Goal: Information Seeking & Learning: Learn about a topic

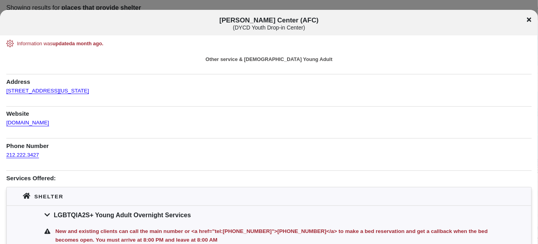
click at [531, 22] on div "[PERSON_NAME] Center (AFC) ( DYCD Youth Drop-in Center )" at bounding box center [269, 24] width 538 height 15
click at [528, 18] on icon at bounding box center [529, 19] width 4 height 4
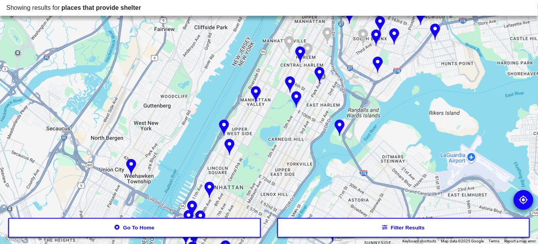
drag, startPoint x: 289, startPoint y: 96, endPoint x: 269, endPoint y: 156, distance: 62.9
click at [269, 156] on div at bounding box center [269, 122] width 538 height 244
click at [184, 223] on button "Go to home" at bounding box center [134, 228] width 253 height 20
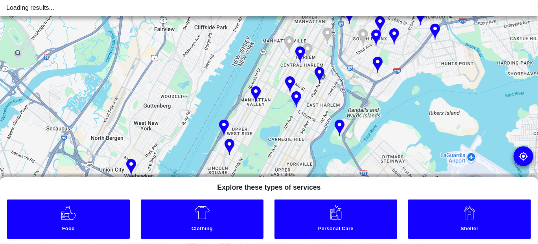
click at [83, 202] on link "Food" at bounding box center [68, 218] width 123 height 39
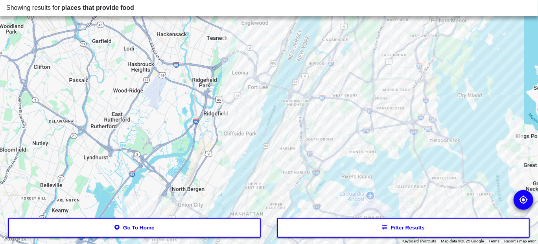
drag, startPoint x: 333, startPoint y: 99, endPoint x: 333, endPoint y: 180, distance: 81.7
click at [333, 180] on div at bounding box center [269, 122] width 538 height 244
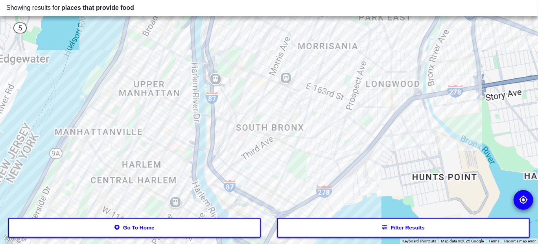
drag, startPoint x: 295, startPoint y: 133, endPoint x: 281, endPoint y: 193, distance: 61.9
click at [281, 193] on div at bounding box center [269, 122] width 538 height 244
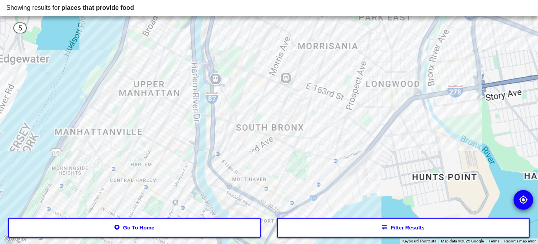
click at [274, 174] on div at bounding box center [269, 122] width 538 height 244
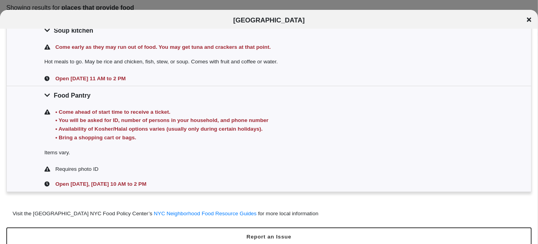
scroll to position [188, 0]
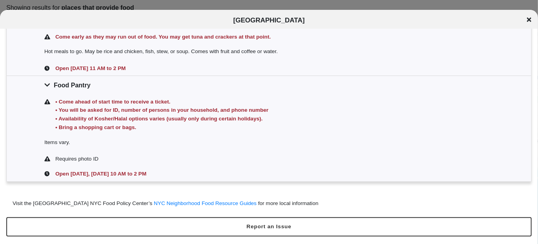
click at [529, 18] on icon at bounding box center [529, 20] width 4 height 6
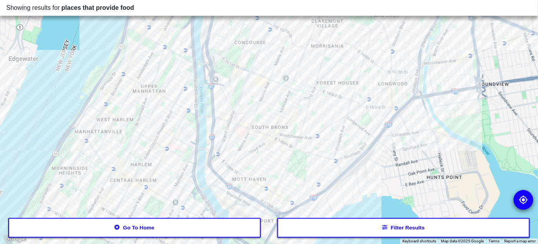
click at [274, 173] on div at bounding box center [269, 122] width 538 height 244
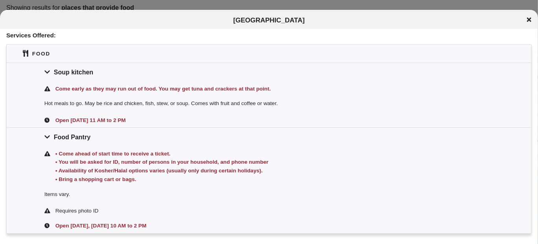
scroll to position [149, 0]
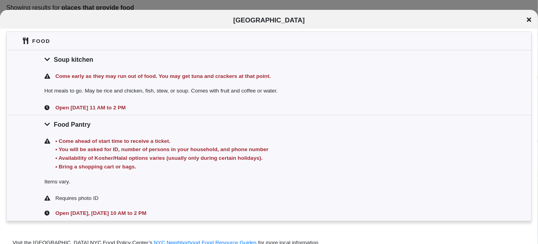
click at [527, 22] on icon at bounding box center [529, 20] width 4 height 6
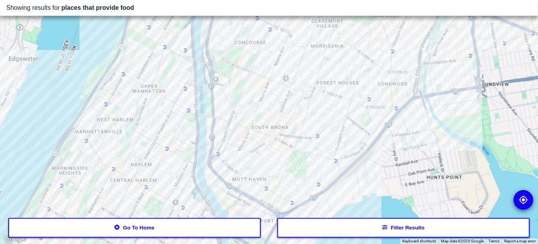
click at [330, 97] on div at bounding box center [269, 122] width 538 height 244
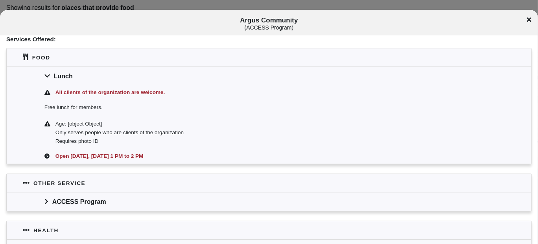
scroll to position [157, 0]
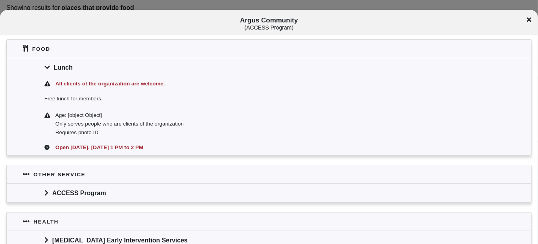
click at [530, 20] on icon at bounding box center [529, 19] width 4 height 4
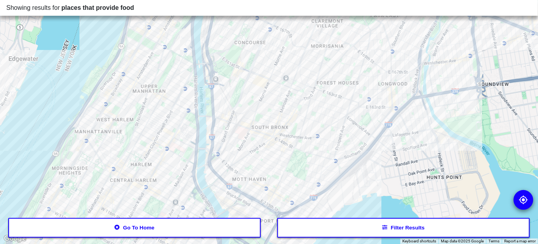
click at [237, 129] on div at bounding box center [269, 122] width 538 height 244
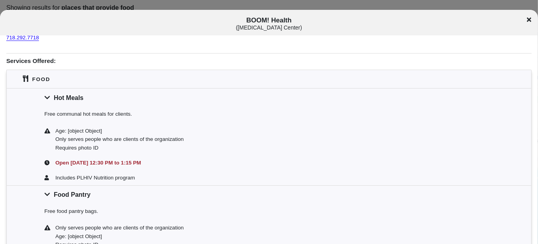
scroll to position [118, 0]
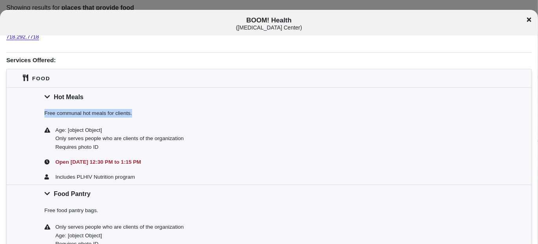
drag, startPoint x: 40, startPoint y: 108, endPoint x: 138, endPoint y: 113, distance: 97.2
click at [138, 113] on div "Free communal hot meals for clients." at bounding box center [269, 114] width 524 height 17
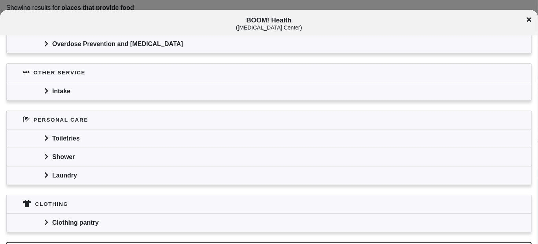
scroll to position [416, 0]
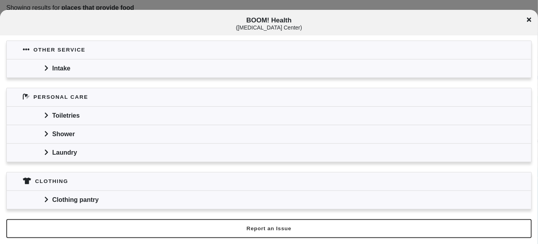
click at [105, 199] on div "Clothing pantry" at bounding box center [269, 199] width 524 height 18
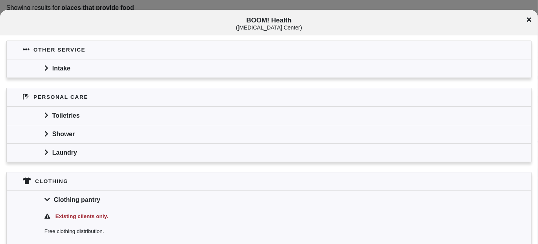
scroll to position [526, 0]
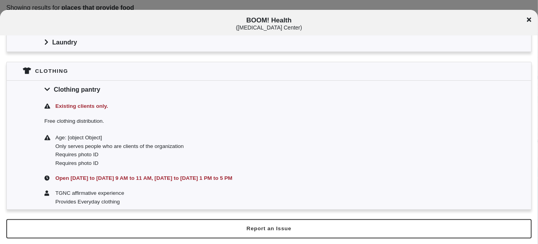
click at [527, 22] on icon at bounding box center [529, 20] width 4 height 6
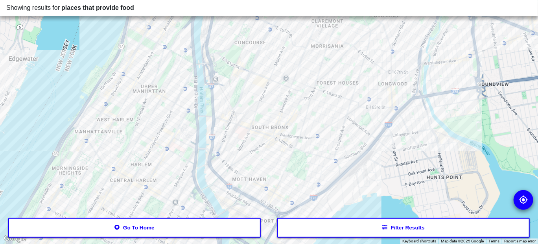
click at [237, 126] on div at bounding box center [269, 122] width 538 height 244
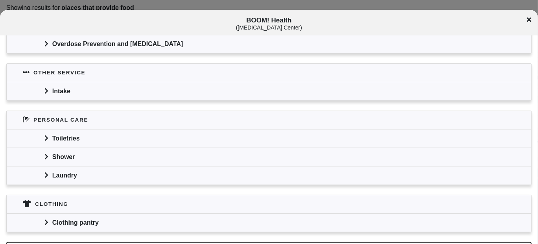
scroll to position [416, 0]
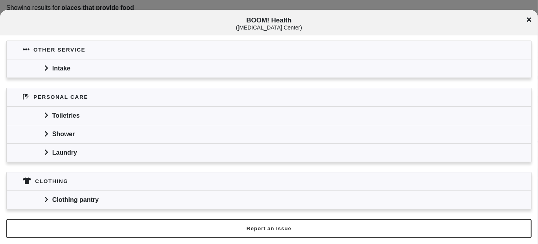
click at [67, 196] on div "Clothing pantry" at bounding box center [269, 199] width 524 height 18
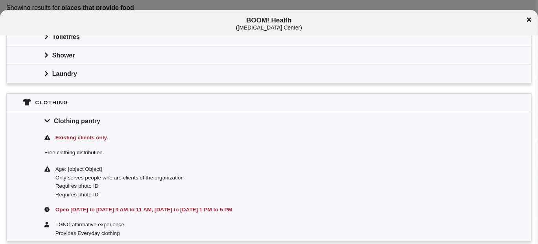
scroll to position [526, 0]
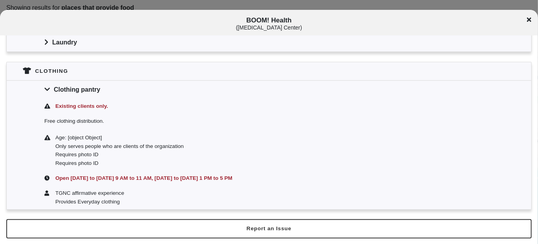
click at [527, 20] on icon at bounding box center [529, 20] width 4 height 6
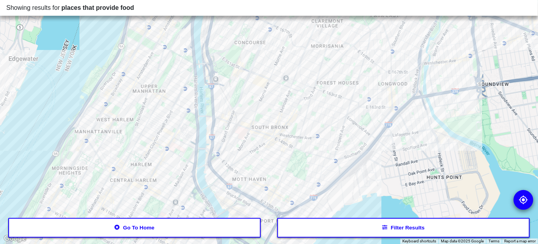
click at [256, 35] on div at bounding box center [269, 122] width 538 height 244
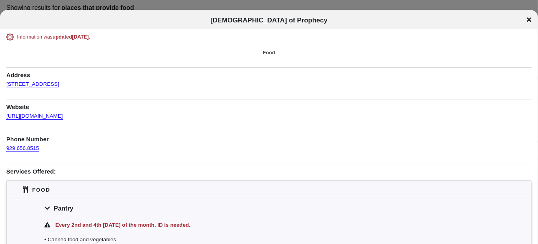
click at [529, 21] on icon at bounding box center [529, 20] width 4 height 6
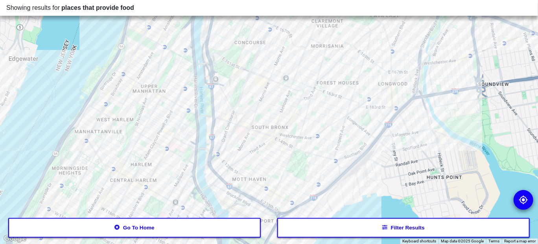
click at [335, 105] on div at bounding box center [269, 122] width 538 height 244
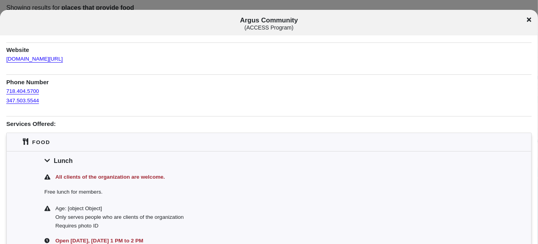
scroll to position [118, 0]
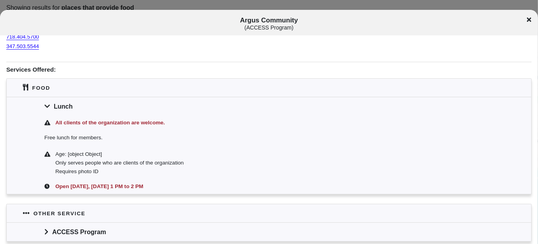
click at [529, 17] on icon at bounding box center [529, 20] width 4 height 6
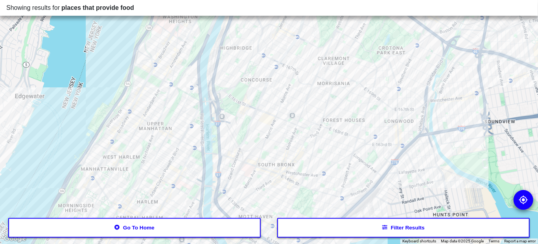
drag, startPoint x: 374, startPoint y: 94, endPoint x: 380, endPoint y: 101, distance: 8.1
click at [380, 101] on div at bounding box center [269, 122] width 538 height 244
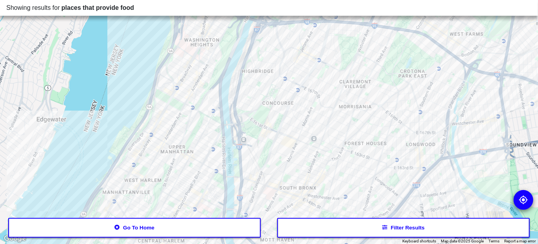
click at [246, 88] on div at bounding box center [269, 122] width 538 height 244
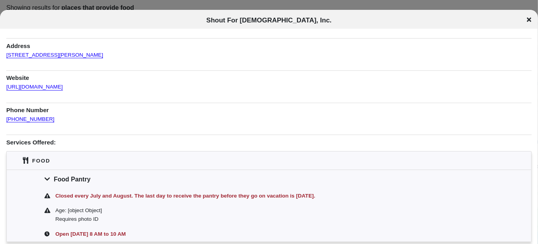
scroll to position [78, 0]
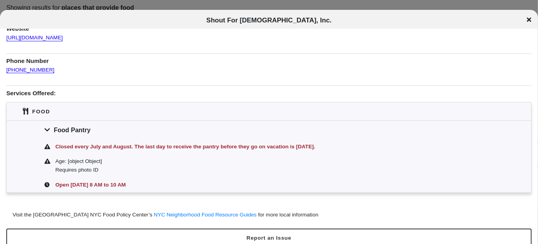
click at [527, 21] on icon at bounding box center [529, 19] width 4 height 4
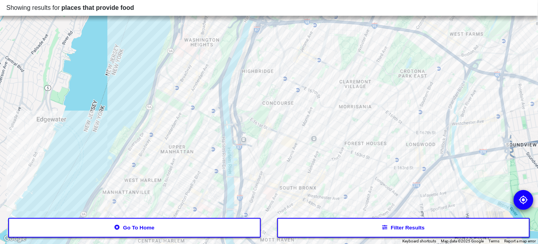
click at [398, 131] on div at bounding box center [269, 122] width 538 height 244
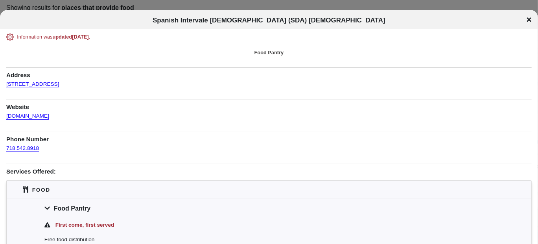
scroll to position [78, 0]
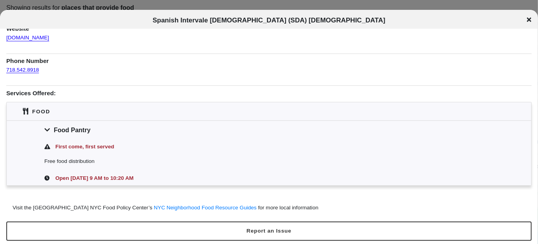
click at [529, 20] on icon at bounding box center [529, 19] width 4 height 4
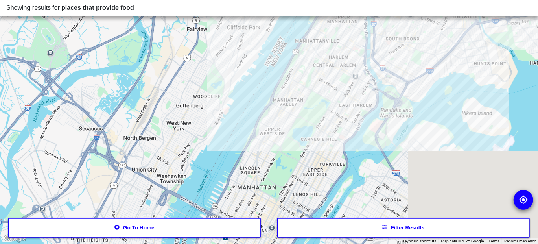
drag, startPoint x: 242, startPoint y: 183, endPoint x: 342, endPoint y: 51, distance: 165.0
click at [342, 51] on div at bounding box center [269, 122] width 538 height 244
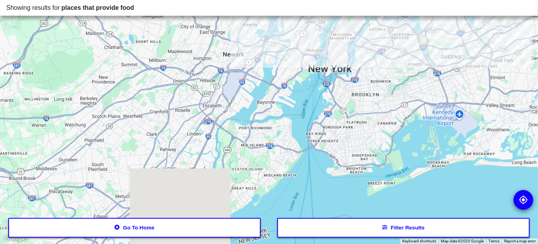
drag, startPoint x: 325, startPoint y: 80, endPoint x: 330, endPoint y: 50, distance: 30.2
click at [332, 50] on div at bounding box center [269, 122] width 538 height 244
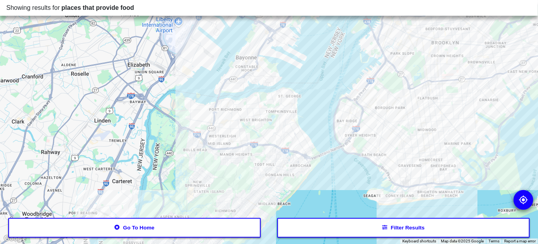
drag, startPoint x: 259, startPoint y: 180, endPoint x: 278, endPoint y: 174, distance: 19.9
click at [278, 174] on div at bounding box center [269, 122] width 538 height 244
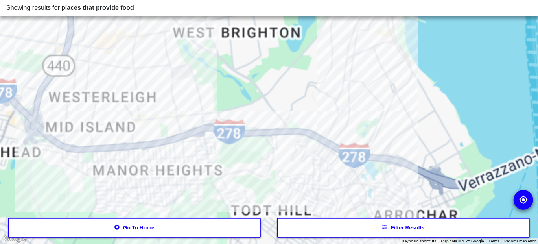
drag, startPoint x: 321, startPoint y: 119, endPoint x: 306, endPoint y: 183, distance: 66.2
click at [306, 183] on div at bounding box center [269, 122] width 538 height 244
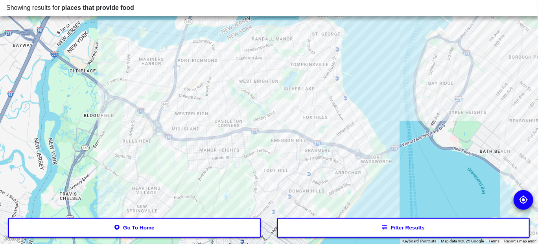
click at [201, 48] on div at bounding box center [269, 122] width 538 height 244
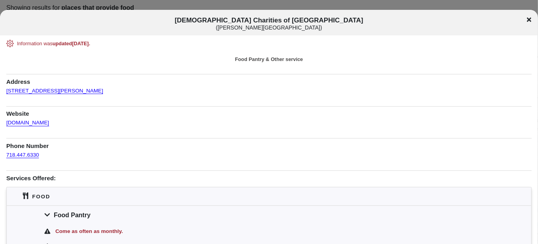
click at [524, 17] on div "[DEMOGRAPHIC_DATA] Charities of [GEOGRAPHIC_DATA] ( [PERSON_NAME][GEOGRAPHIC_DA…" at bounding box center [269, 24] width 538 height 15
click at [532, 20] on div "[DEMOGRAPHIC_DATA] Charities of [GEOGRAPHIC_DATA] ( [PERSON_NAME][GEOGRAPHIC_DA…" at bounding box center [269, 24] width 538 height 15
click at [521, 14] on div "[DEMOGRAPHIC_DATA] Charities of [GEOGRAPHIC_DATA] ( [PERSON_NAME][GEOGRAPHIC_DA…" at bounding box center [269, 23] width 538 height 26
click at [527, 17] on icon at bounding box center [529, 20] width 4 height 6
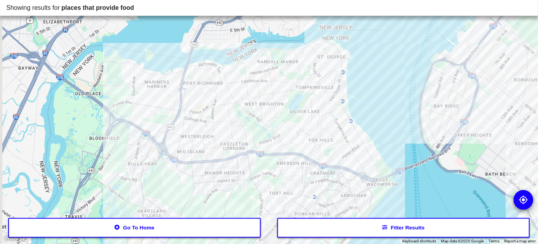
drag, startPoint x: 246, startPoint y: 88, endPoint x: 246, endPoint y: 121, distance: 33.4
click at [246, 121] on div at bounding box center [269, 122] width 538 height 244
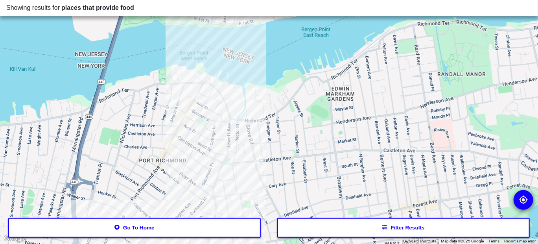
drag, startPoint x: 206, startPoint y: 102, endPoint x: 216, endPoint y: 143, distance: 43.0
click at [216, 144] on div at bounding box center [269, 122] width 538 height 244
click at [202, 72] on div at bounding box center [269, 122] width 538 height 244
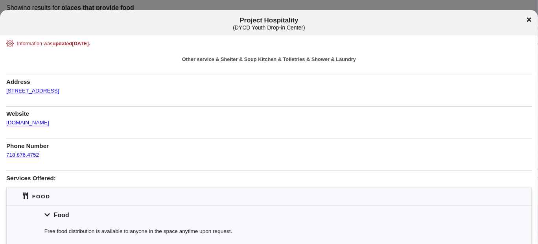
click at [530, 18] on icon at bounding box center [529, 19] width 4 height 4
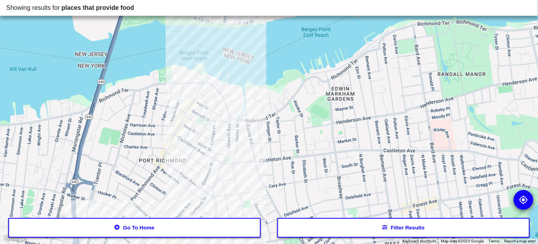
click at [174, 124] on div at bounding box center [269, 122] width 538 height 244
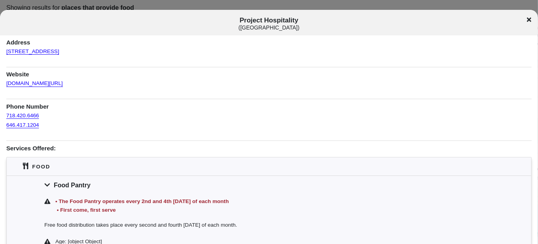
scroll to position [78, 0]
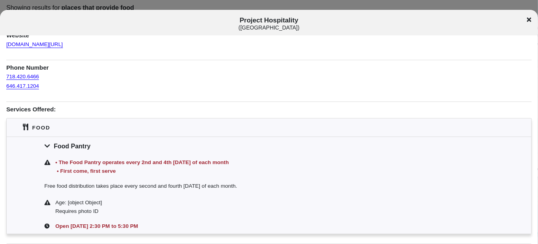
click at [531, 23] on div "Project Hospitality ( [GEOGRAPHIC_DATA] )" at bounding box center [269, 24] width 538 height 15
click at [525, 20] on div "Project Hospitality ( [GEOGRAPHIC_DATA] )" at bounding box center [269, 24] width 538 height 15
click at [528, 20] on icon at bounding box center [529, 19] width 4 height 4
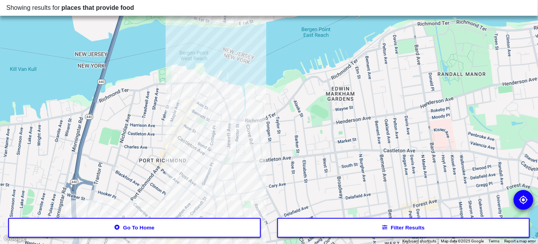
click at [181, 72] on div at bounding box center [269, 122] width 538 height 244
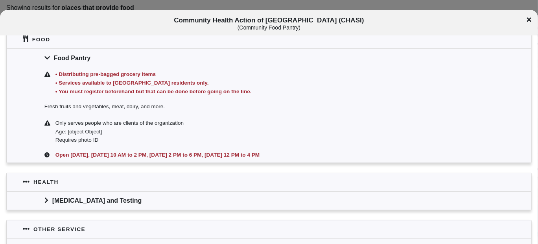
scroll to position [39, 0]
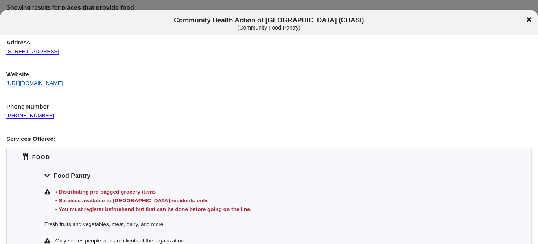
click at [63, 81] on link "[URL][DOMAIN_NAME]" at bounding box center [34, 80] width 57 height 11
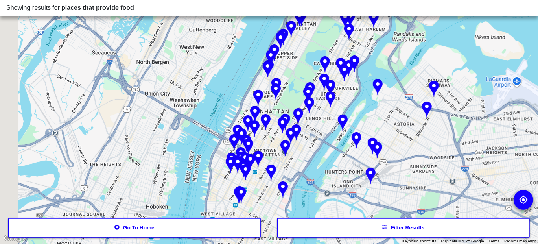
drag, startPoint x: 267, startPoint y: 175, endPoint x: 345, endPoint y: -2, distance: 193.7
click at [345, 0] on html "Showing results for places that provide food ← Move left → Move right ↑ Move up…" at bounding box center [269, 0] width 538 height 0
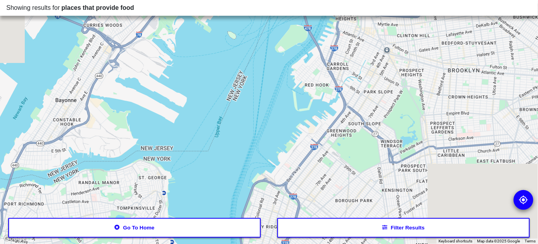
drag, startPoint x: 324, startPoint y: 123, endPoint x: 376, endPoint y: 10, distance: 123.8
click at [376, 10] on div "Showing results for places that provide food ← Move left → Move right ↑ Move up…" at bounding box center [269, 122] width 538 height 244
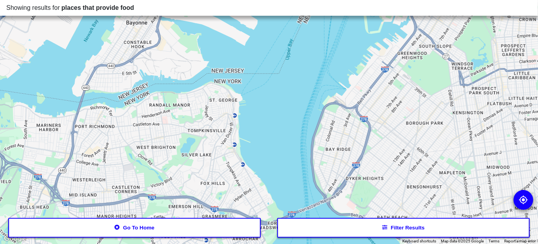
drag, startPoint x: 395, startPoint y: 87, endPoint x: 387, endPoint y: 73, distance: 15.8
click at [418, 64] on div at bounding box center [269, 122] width 538 height 244
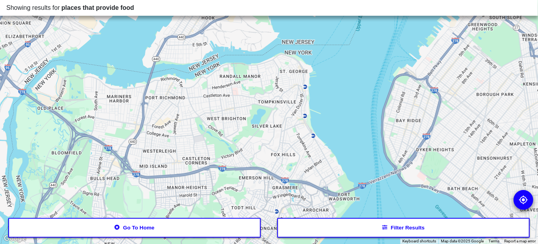
click at [274, 112] on div at bounding box center [269, 122] width 538 height 244
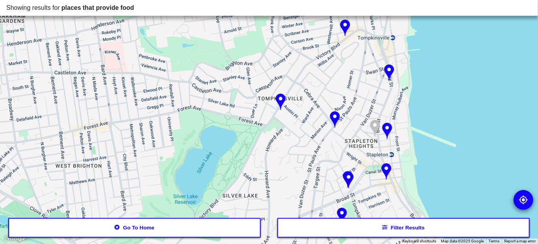
drag, startPoint x: 333, startPoint y: 98, endPoint x: 321, endPoint y: 158, distance: 60.9
click at [321, 158] on div at bounding box center [269, 122] width 538 height 244
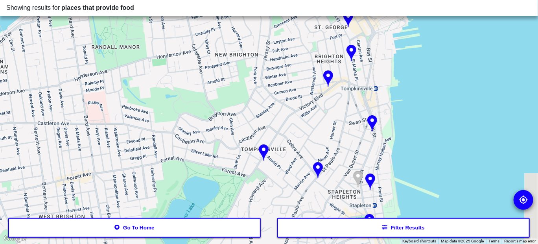
drag, startPoint x: 306, startPoint y: 99, endPoint x: 305, endPoint y: 109, distance: 10.3
click at [305, 109] on div at bounding box center [269, 122] width 538 height 244
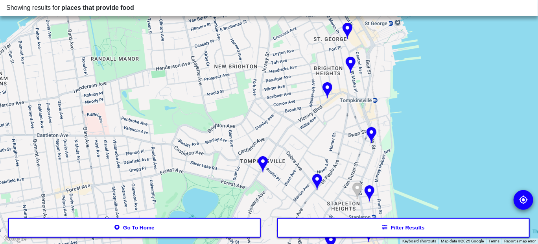
click at [325, 84] on img at bounding box center [327, 90] width 10 height 17
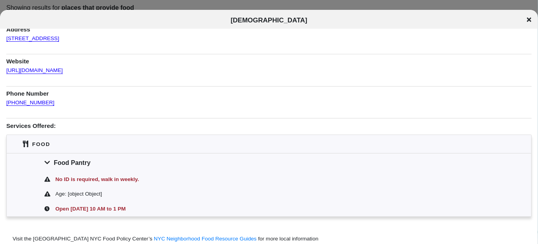
scroll to position [78, 0]
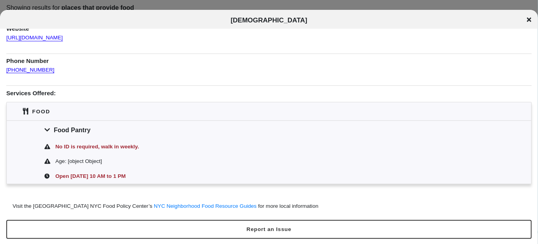
click at [529, 20] on icon at bounding box center [529, 19] width 4 height 4
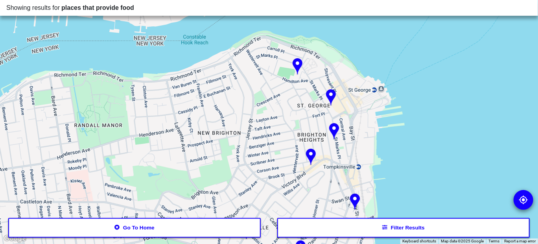
drag, startPoint x: 342, startPoint y: 117, endPoint x: 326, endPoint y: 184, distance: 69.2
click at [326, 184] on div at bounding box center [269, 122] width 538 height 244
click at [298, 63] on img at bounding box center [297, 66] width 10 height 17
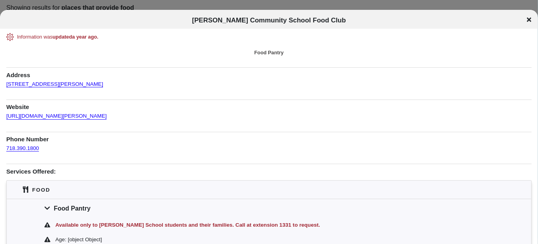
click at [526, 20] on div "Curtis Community School Food Club" at bounding box center [269, 21] width 538 height 8
click at [527, 19] on icon at bounding box center [529, 20] width 4 height 6
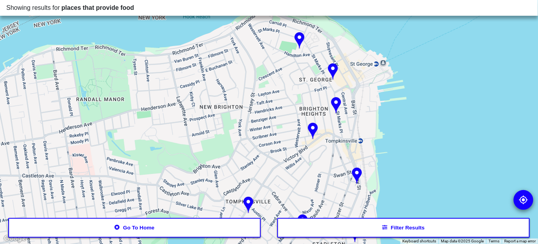
drag, startPoint x: 319, startPoint y: 143, endPoint x: 322, endPoint y: 117, distance: 26.5
click at [322, 117] on div at bounding box center [269, 122] width 538 height 244
click at [312, 127] on img at bounding box center [313, 130] width 10 height 17
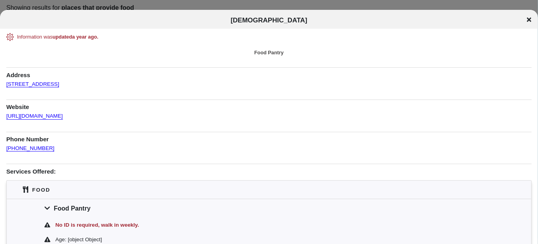
click at [530, 17] on icon at bounding box center [529, 20] width 4 height 6
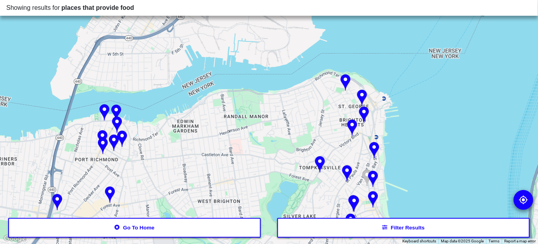
click at [371, 149] on img at bounding box center [374, 150] width 10 height 17
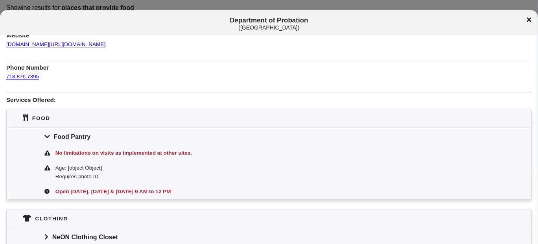
scroll to position [118, 0]
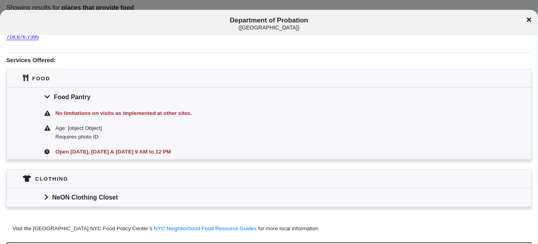
click at [531, 19] on div "Department of Probation ( Staten Island )" at bounding box center [269, 24] width 538 height 15
click at [529, 19] on icon at bounding box center [529, 19] width 4 height 4
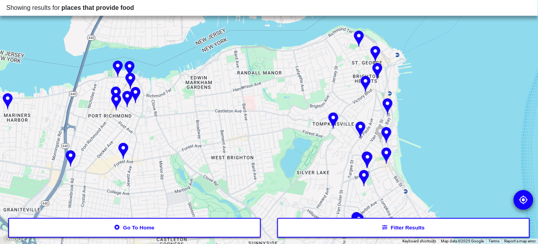
drag, startPoint x: 424, startPoint y: 132, endPoint x: 429, endPoint y: 106, distance: 26.9
click at [429, 106] on div at bounding box center [269, 122] width 538 height 244
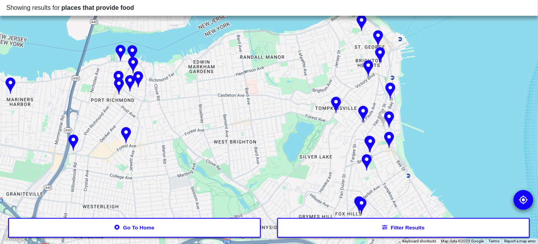
click at [361, 110] on img at bounding box center [363, 114] width 10 height 17
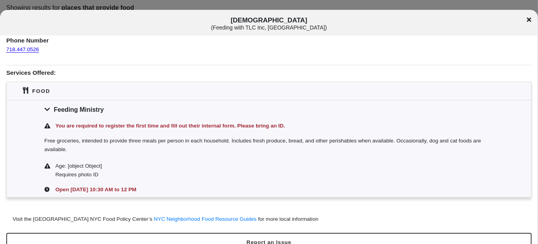
scroll to position [118, 0]
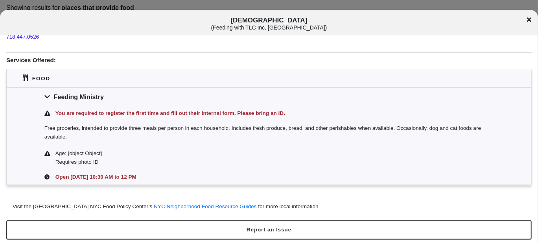
click at [529, 18] on icon at bounding box center [529, 19] width 4 height 4
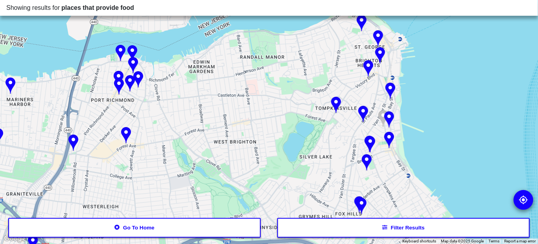
click at [367, 142] on img at bounding box center [370, 144] width 10 height 17
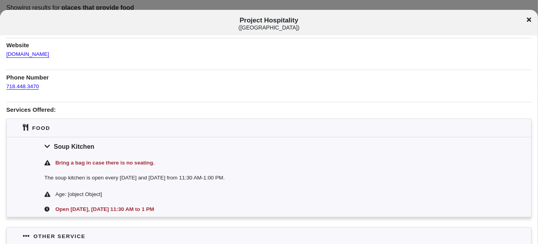
scroll to position [78, 0]
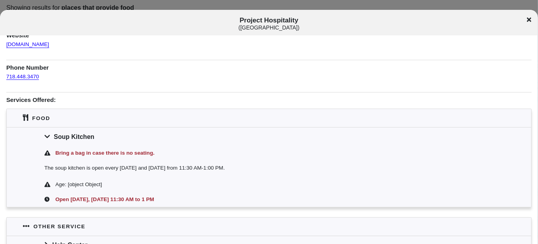
click at [525, 20] on div "Project Hospitality ( Canal St Help Center )" at bounding box center [269, 24] width 538 height 15
click at [527, 20] on icon at bounding box center [529, 20] width 4 height 6
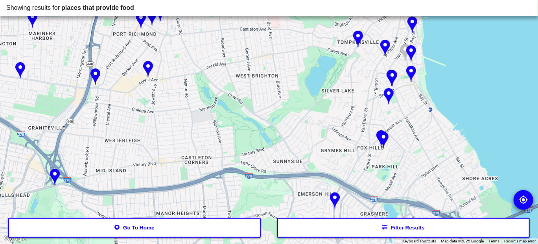
drag, startPoint x: 415, startPoint y: 156, endPoint x: 419, endPoint y: 125, distance: 30.9
click at [419, 125] on div at bounding box center [269, 122] width 538 height 244
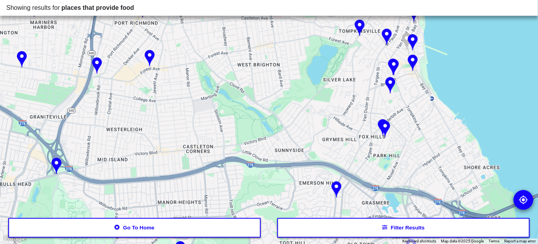
click at [335, 187] on img at bounding box center [336, 189] width 10 height 17
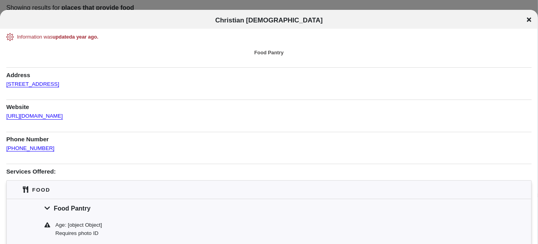
click at [530, 22] on icon at bounding box center [529, 20] width 4 height 6
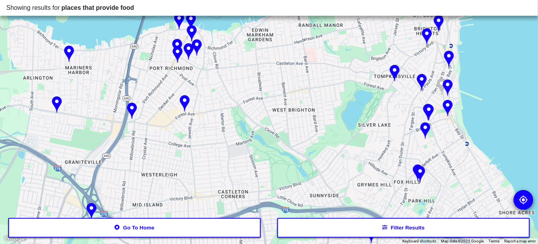
drag, startPoint x: 305, startPoint y: 136, endPoint x: 332, endPoint y: 170, distance: 43.4
click at [332, 170] on div at bounding box center [269, 122] width 538 height 244
click at [186, 99] on img at bounding box center [185, 103] width 10 height 17
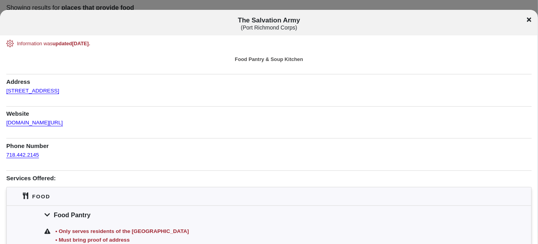
scroll to position [118, 0]
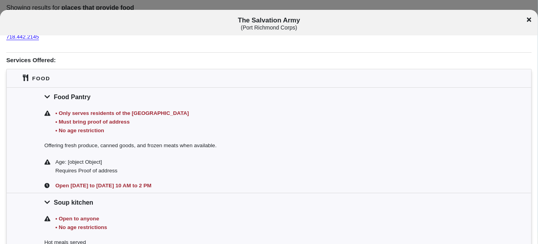
click at [528, 17] on icon at bounding box center [529, 20] width 4 height 6
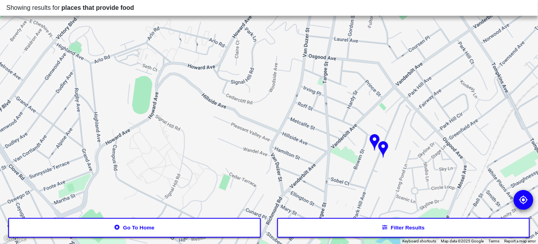
drag, startPoint x: 411, startPoint y: 188, endPoint x: 437, endPoint y: 98, distance: 94.1
click at [437, 98] on div at bounding box center [269, 122] width 538 height 244
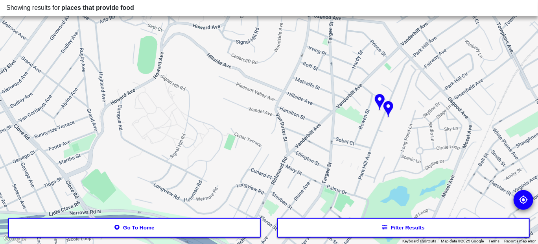
click at [388, 106] on img at bounding box center [388, 109] width 10 height 17
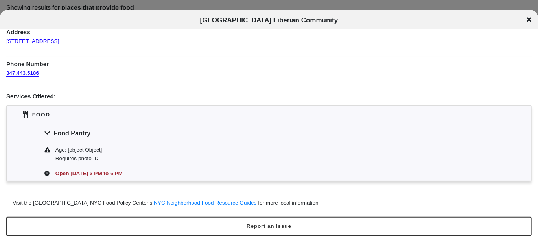
scroll to position [4, 0]
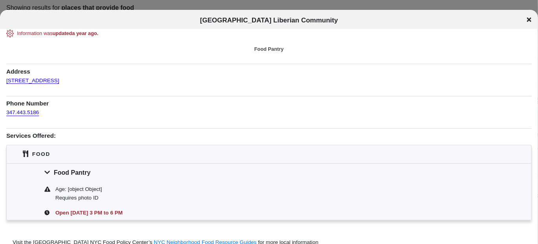
click at [528, 22] on icon at bounding box center [529, 20] width 4 height 6
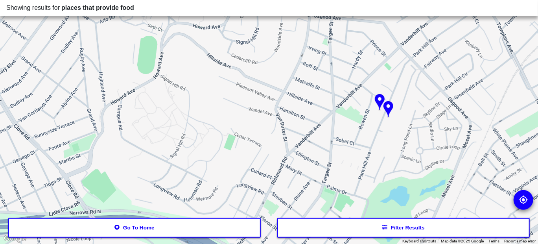
click at [385, 106] on img at bounding box center [388, 109] width 10 height 17
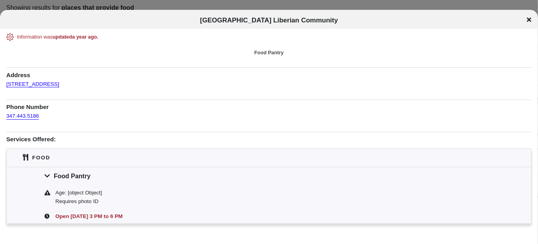
click at [528, 22] on icon at bounding box center [529, 20] width 4 height 6
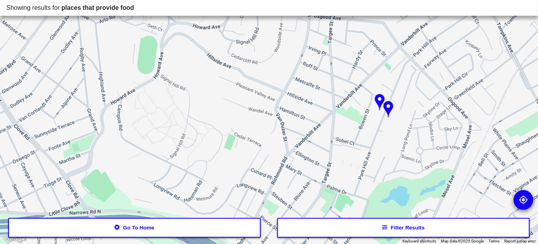
click at [380, 97] on img at bounding box center [379, 102] width 10 height 17
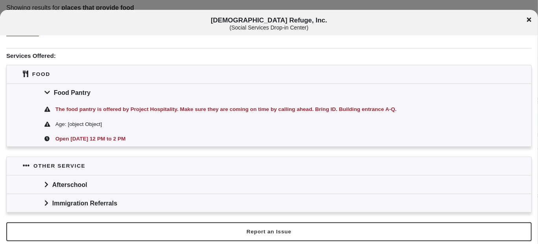
scroll to position [95, 0]
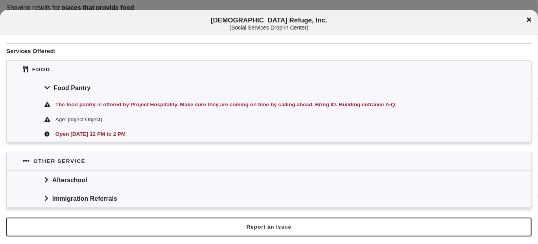
click at [96, 195] on div "Immigration Referrals" at bounding box center [269, 198] width 524 height 18
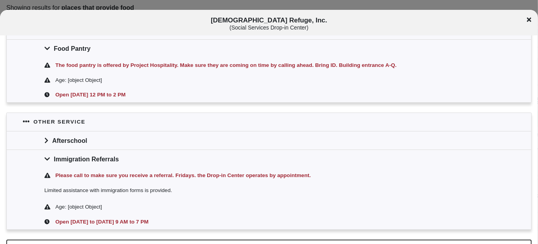
scroll to position [156, 0]
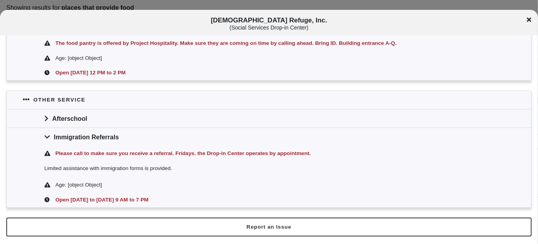
click at [532, 20] on div "African Refuge, Inc. ( Social Services Drop-in Center )" at bounding box center [269, 24] width 538 height 15
click at [530, 20] on icon at bounding box center [529, 19] width 4 height 4
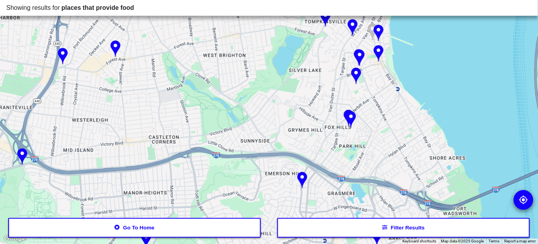
click at [301, 174] on img at bounding box center [302, 180] width 10 height 17
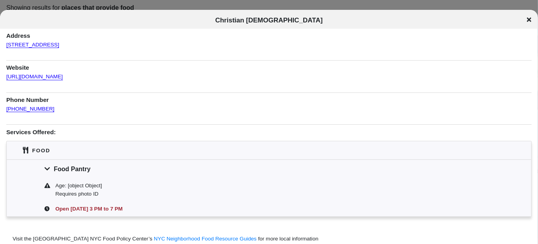
scroll to position [75, 0]
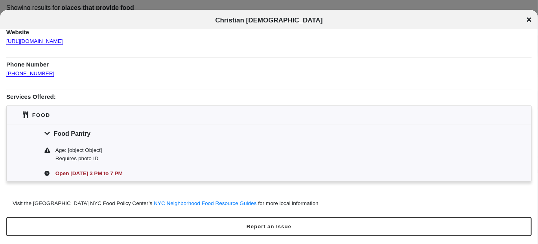
click at [527, 18] on icon at bounding box center [529, 19] width 4 height 4
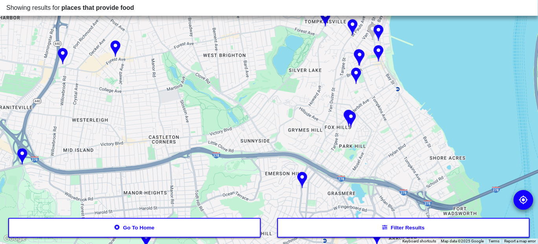
click at [361, 51] on img at bounding box center [359, 58] width 10 height 17
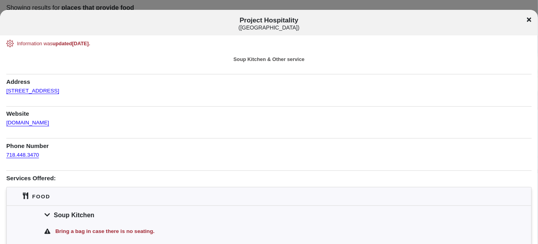
scroll to position [39, 0]
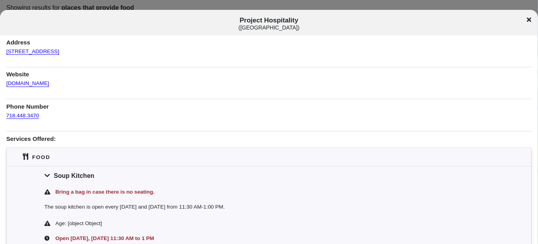
click at [532, 17] on div "Project Hospitality ( Canal St Help Center )" at bounding box center [269, 24] width 538 height 15
click at [529, 17] on icon at bounding box center [529, 20] width 4 height 6
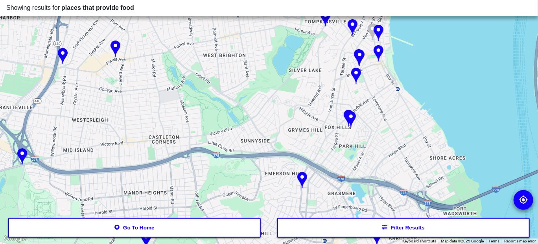
click at [145, 222] on button "Go to home" at bounding box center [134, 228] width 253 height 20
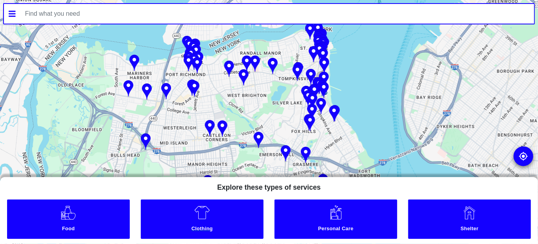
click at [191, 223] on link "Clothing" at bounding box center [202, 218] width 123 height 39
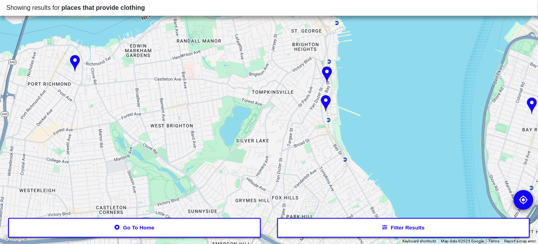
click at [327, 102] on img at bounding box center [326, 103] width 10 height 17
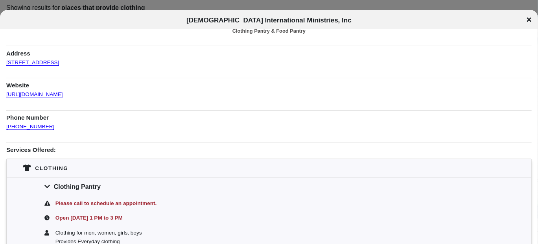
scroll to position [39, 0]
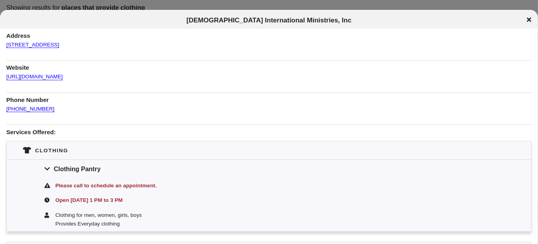
click at [526, 19] on div "United Church of Praise International Ministries, Inc" at bounding box center [269, 21] width 538 height 8
click at [528, 19] on icon at bounding box center [529, 19] width 4 height 4
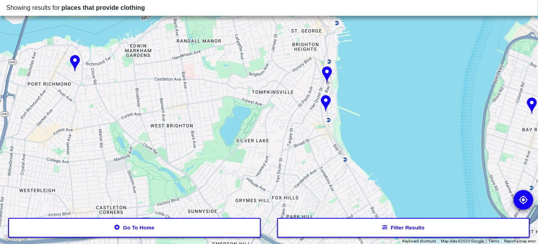
click at [325, 73] on img at bounding box center [327, 74] width 10 height 17
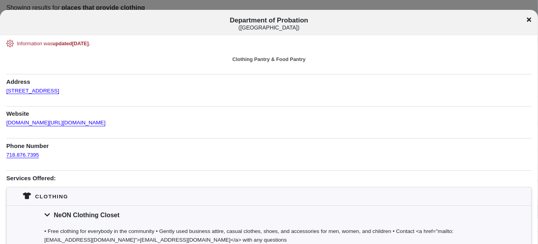
scroll to position [39, 0]
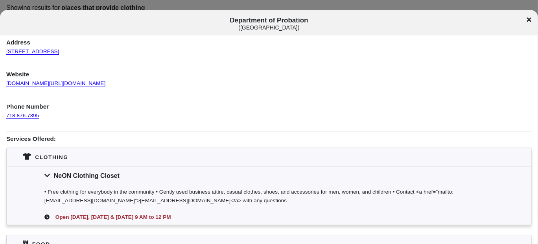
click at [529, 20] on icon at bounding box center [529, 19] width 4 height 4
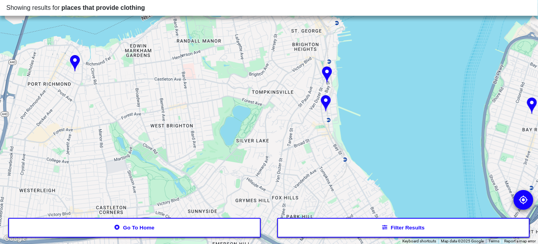
click at [74, 59] on img at bounding box center [75, 63] width 10 height 17
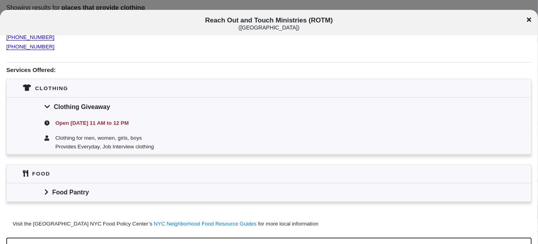
scroll to position [118, 0]
click at [529, 19] on icon at bounding box center [529, 19] width 4 height 4
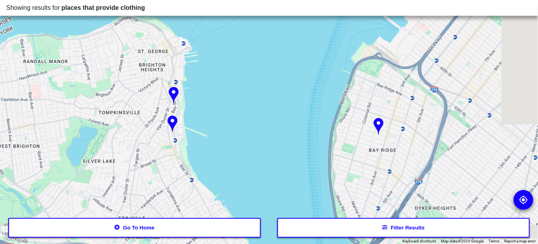
drag, startPoint x: 409, startPoint y: 122, endPoint x: 269, endPoint y: 131, distance: 141.0
click at [269, 131] on div at bounding box center [269, 122] width 538 height 244
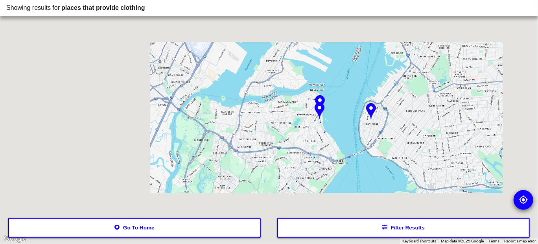
drag, startPoint x: 370, startPoint y: 76, endPoint x: 369, endPoint y: 148, distance: 71.5
click at [369, 148] on div at bounding box center [269, 122] width 538 height 244
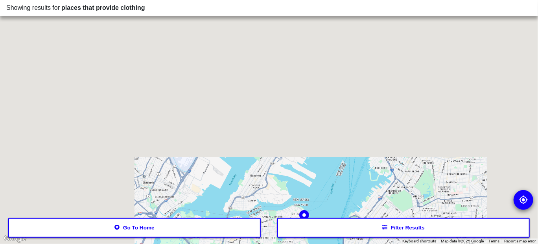
drag, startPoint x: 380, startPoint y: 100, endPoint x: 362, endPoint y: 162, distance: 65.0
click at [362, 162] on div at bounding box center [269, 122] width 538 height 244
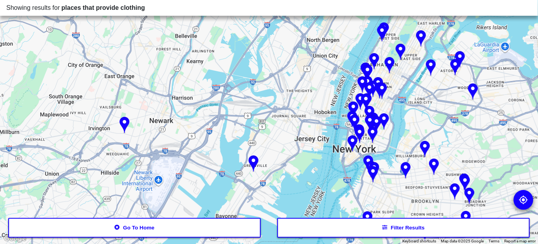
drag, startPoint x: 389, startPoint y: 114, endPoint x: 360, endPoint y: 149, distance: 45.4
click at [360, 149] on div at bounding box center [269, 122] width 538 height 244
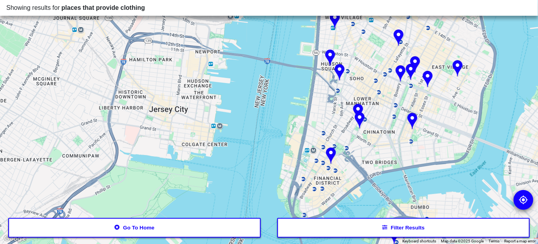
click at [330, 154] on img at bounding box center [331, 155] width 10 height 17
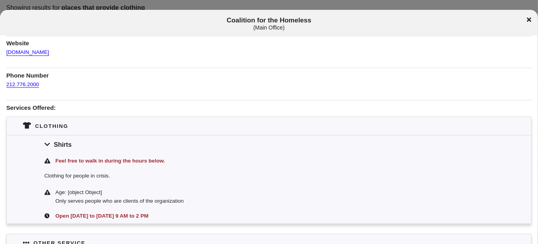
scroll to position [78, 0]
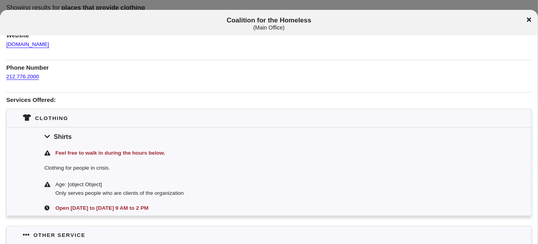
click at [528, 18] on icon at bounding box center [529, 19] width 4 height 4
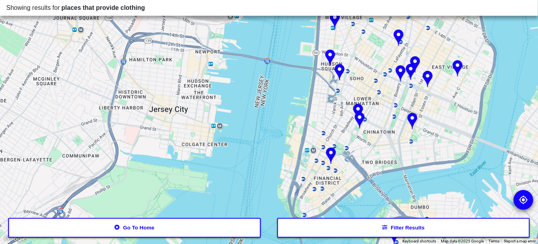
click at [358, 118] on img at bounding box center [359, 120] width 10 height 17
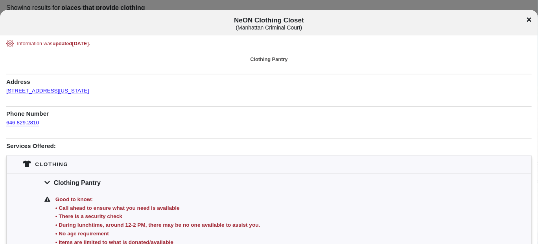
scroll to position [39, 0]
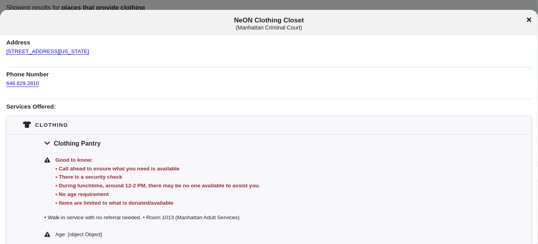
click at [529, 22] on icon at bounding box center [529, 20] width 4 height 6
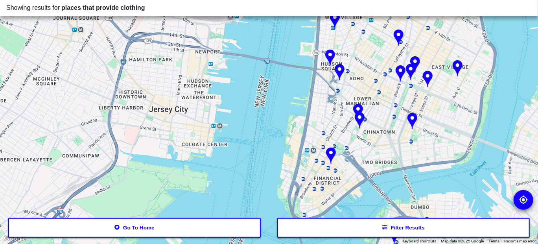
click at [412, 116] on img at bounding box center [412, 121] width 10 height 17
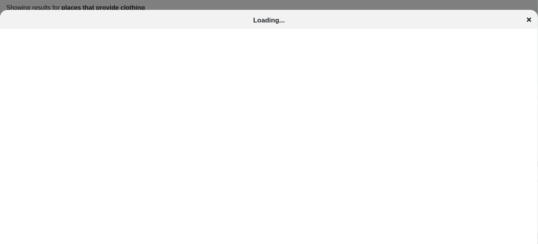
click at [528, 22] on icon at bounding box center [529, 20] width 4 height 6
